Goal: Task Accomplishment & Management: Manage account settings

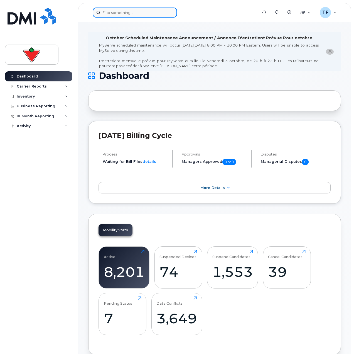
click at [131, 10] on input at bounding box center [135, 13] width 84 height 10
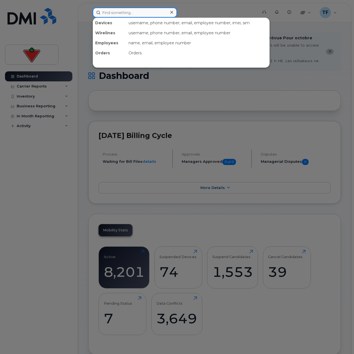
paste input "2504073130"
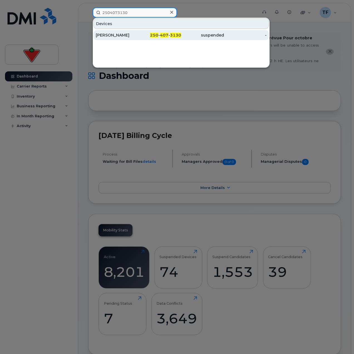
type input "2504073130"
click at [134, 35] on div "[PERSON_NAME]" at bounding box center [117, 35] width 43 height 6
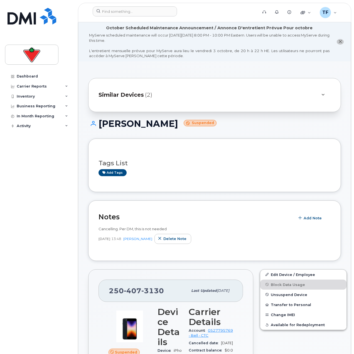
drag, startPoint x: 180, startPoint y: 124, endPoint x: 101, endPoint y: 122, distance: 80.0
click at [101, 122] on h1 "Stephanie Adams Suspended" at bounding box center [214, 124] width 253 height 10
copy h1 "[PERSON_NAME]"
click at [165, 125] on h1 "Stephanie Adams Suspended" at bounding box center [214, 124] width 253 height 10
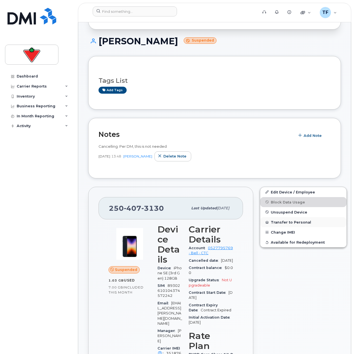
scroll to position [84, 0]
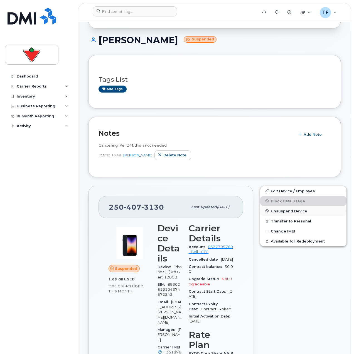
click at [277, 211] on span "Unsuspend Device" at bounding box center [289, 211] width 36 height 4
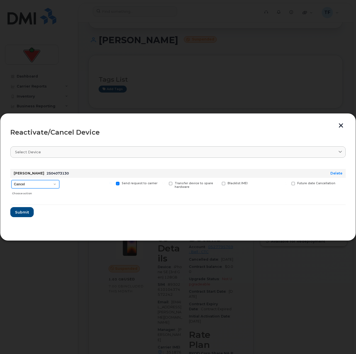
click at [43, 182] on select "Cancel Suspend - Extend Suspension Reactivate" at bounding box center [35, 184] width 48 height 8
select select "[object Object]"
click at [11, 180] on select "Cancel Suspend - Extend Suspension Reactivate" at bounding box center [35, 184] width 48 height 8
click at [25, 209] on span "Submit" at bounding box center [22, 211] width 14 height 5
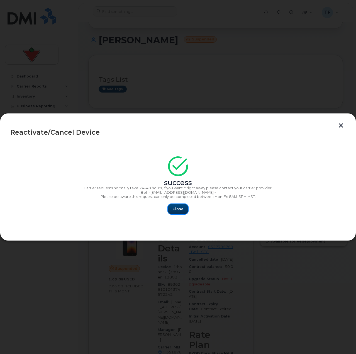
click at [181, 209] on span "Close" at bounding box center [177, 208] width 11 height 5
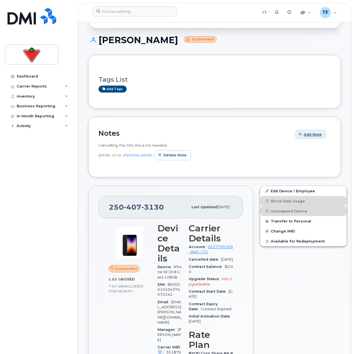
click at [322, 135] on button "Add Note" at bounding box center [311, 134] width 32 height 10
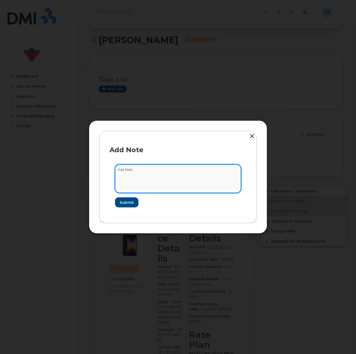
click at [171, 174] on textarea at bounding box center [178, 178] width 126 height 28
paste textarea "INC5296245"
type textarea "reactivated INC5296245"
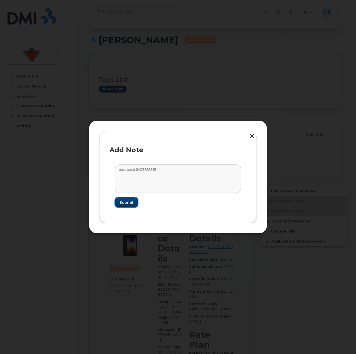
click at [117, 199] on button "Submit" at bounding box center [126, 202] width 23 height 10
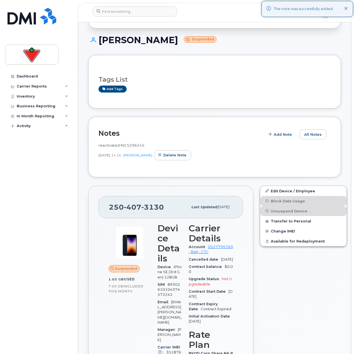
click at [50, 226] on div "Dashboard Carrier Reports Monthly Billing Data Daily Data Pooling Data Behavior…" at bounding box center [39, 208] width 69 height 274
click at [312, 133] on span "All Notes" at bounding box center [313, 134] width 18 height 5
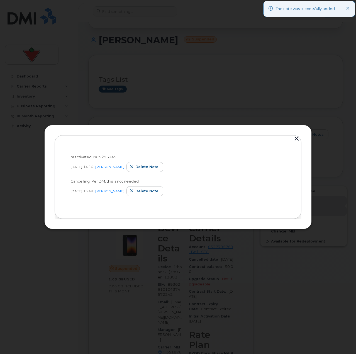
click at [295, 137] on button "button" at bounding box center [296, 139] width 8 height 8
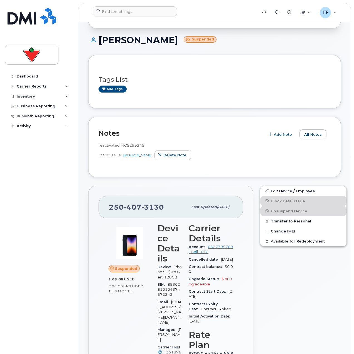
click at [75, 183] on div "Dashboard Carrier Reports Monthly Billing Data Daily Data Pooling Data Behavior…" at bounding box center [37, 177] width 75 height 354
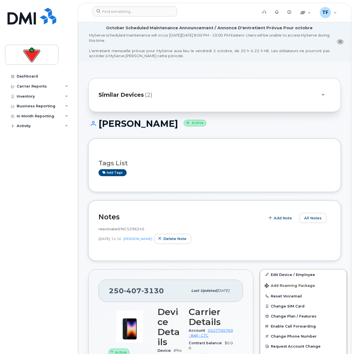
click at [245, 98] on div "Similar Devices (2)" at bounding box center [207, 94] width 217 height 13
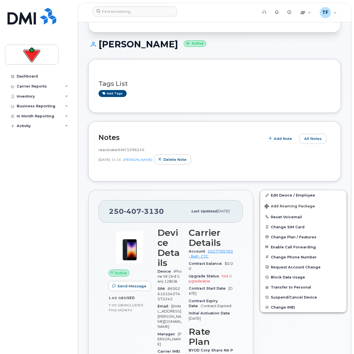
scroll to position [111, 0]
